Goal: Information Seeking & Learning: Learn about a topic

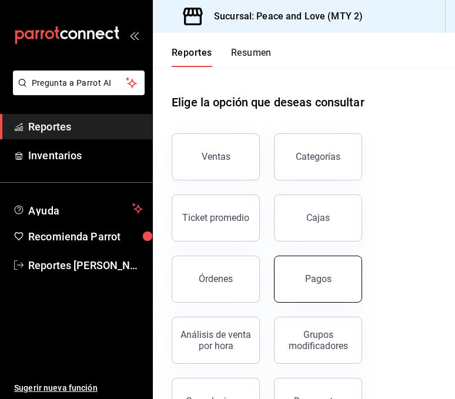
click at [294, 294] on button "Pagos" at bounding box center [318, 279] width 88 height 47
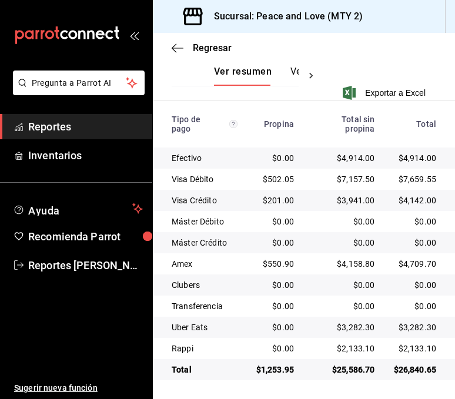
scroll to position [290, 0]
click at [54, 56] on div "mailbox folders" at bounding box center [76, 35] width 152 height 71
click at [208, 49] on span "Regresar" at bounding box center [212, 47] width 39 height 11
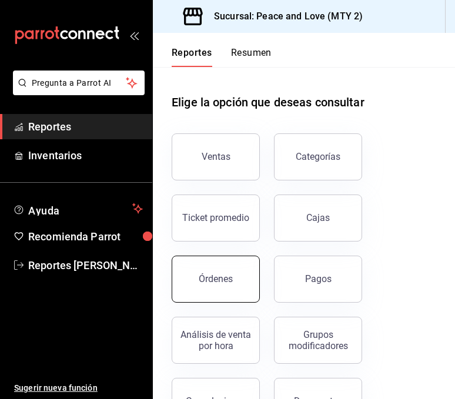
click at [210, 286] on button "Órdenes" at bounding box center [216, 279] width 88 height 47
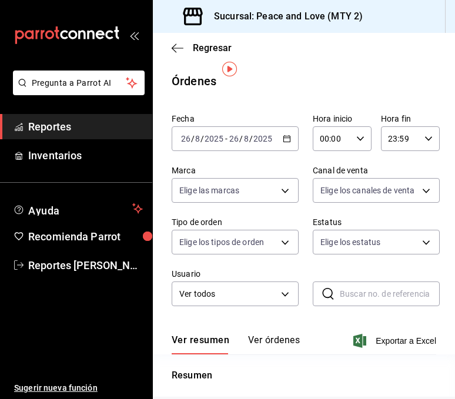
scroll to position [178, 0]
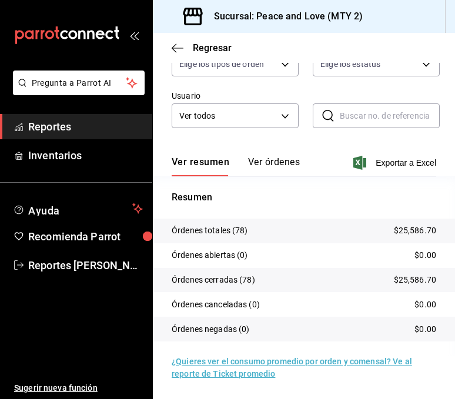
click at [308, 99] on div "Fecha [DATE] [DATE] - [DATE] [DATE] Hora inicio 00:00 Hora inicio Hora fin 23:5…" at bounding box center [304, 37] width 264 height 212
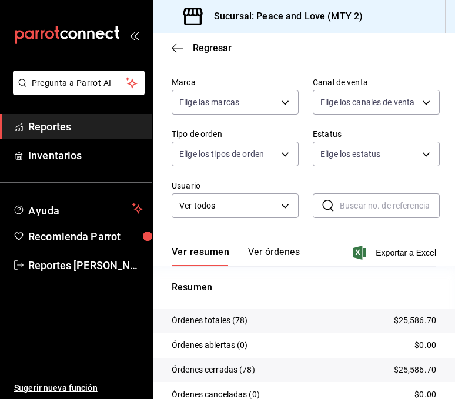
scroll to position [61, 0]
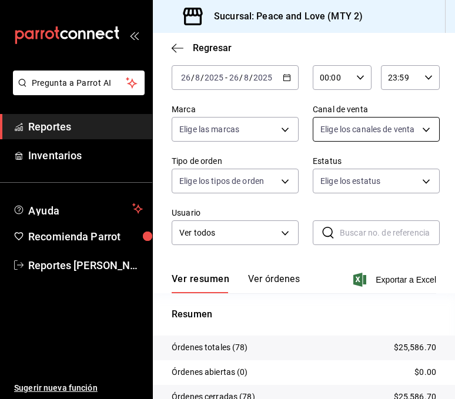
click at [407, 122] on body "Pregunta a Parrot AI Reportes Inventarios Ayuda Recomienda Parrot Reportes [PER…" at bounding box center [227, 199] width 455 height 399
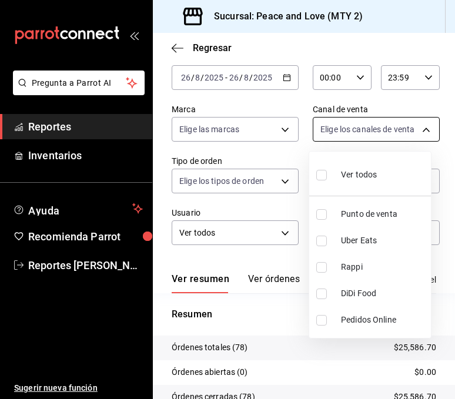
click at [406, 123] on div at bounding box center [227, 199] width 455 height 399
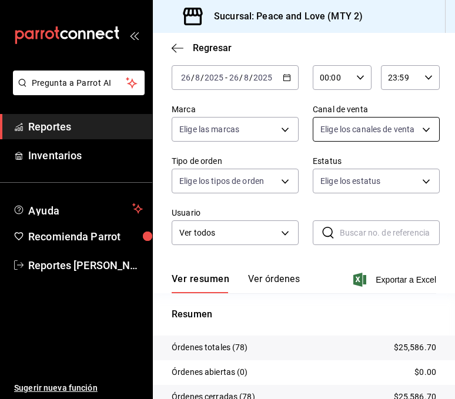
click at [371, 129] on body "Pregunta a Parrot AI Reportes Inventarios Ayuda Recomienda Parrot Reportes [PER…" at bounding box center [227, 199] width 455 height 399
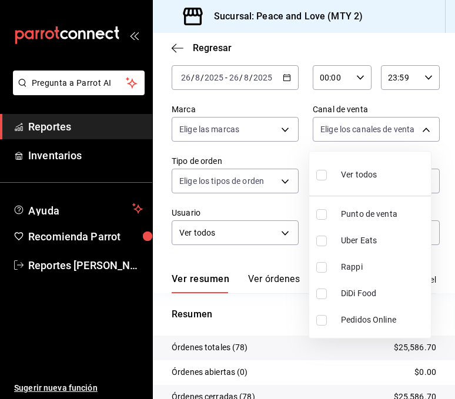
click at [318, 239] on input "checkbox" at bounding box center [321, 241] width 11 height 11
checkbox input "true"
type input "UBER_EATS"
click at [323, 272] on input "checkbox" at bounding box center [321, 267] width 11 height 11
checkbox input "true"
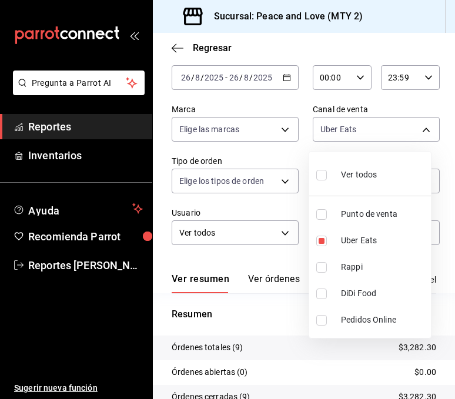
type input "UBER_EATS,RAPPI"
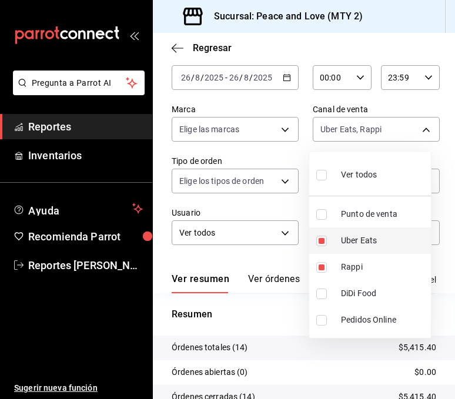
click at [320, 241] on input "checkbox" at bounding box center [321, 241] width 11 height 11
checkbox input "false"
type input "RAPPI"
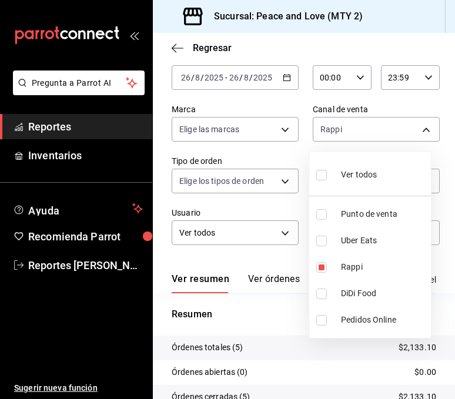
click at [308, 36] on div at bounding box center [227, 199] width 455 height 399
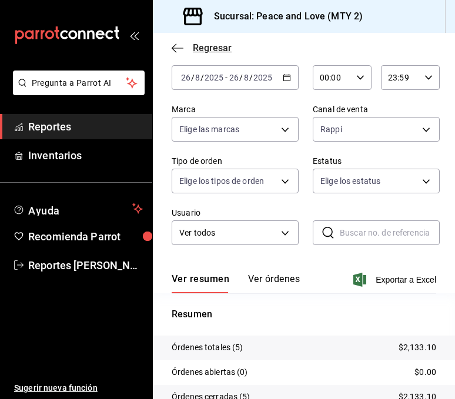
click at [208, 51] on span "Regresar" at bounding box center [212, 47] width 39 height 11
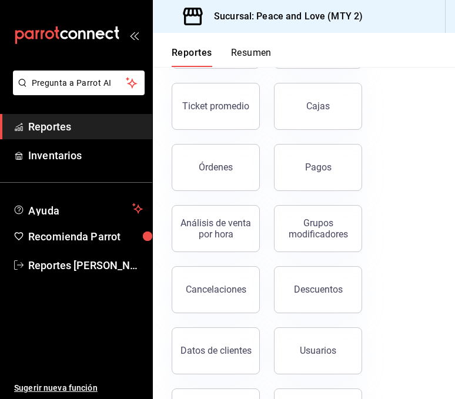
scroll to position [113, 0]
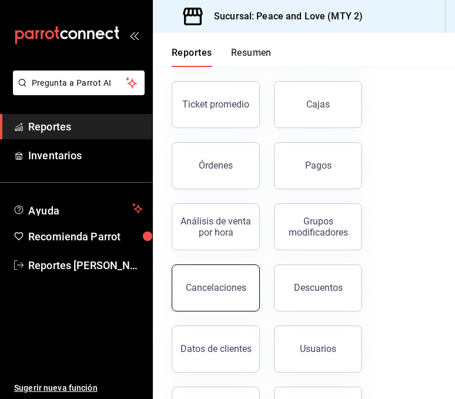
click at [243, 290] on div "Cancelaciones" at bounding box center [216, 287] width 61 height 11
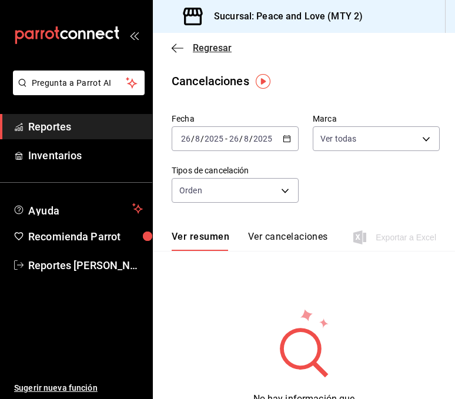
click at [223, 53] on div "Regresar" at bounding box center [304, 48] width 302 height 30
click at [219, 51] on span "Regresar" at bounding box center [212, 47] width 39 height 11
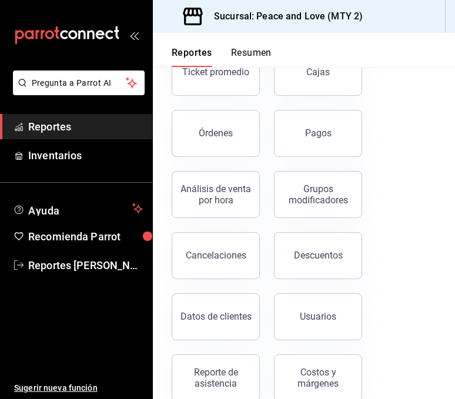
scroll to position [178, 0]
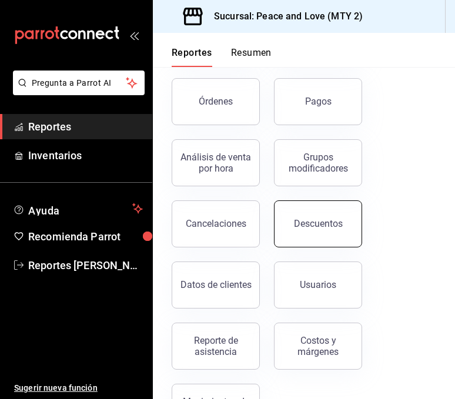
click at [287, 226] on button "Descuentos" at bounding box center [318, 223] width 88 height 47
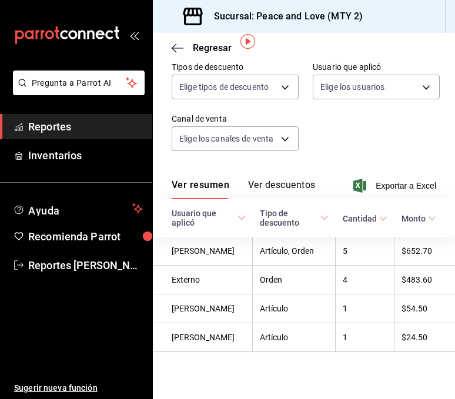
scroll to position [117, 0]
click at [190, 148] on div "Fecha [DATE] [DATE] - [DATE] [DATE] Marca Elige las marcas Tipos de descuento E…" at bounding box center [304, 85] width 264 height 160
click at [192, 51] on span "Regresar" at bounding box center [202, 47] width 60 height 11
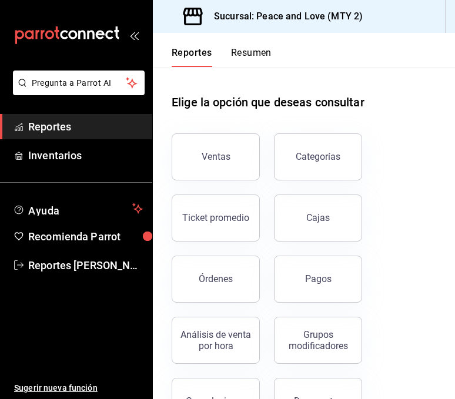
click at [230, 115] on div "Elige la opción que deseas consultar" at bounding box center [304, 93] width 264 height 52
